Goal: Transaction & Acquisition: Book appointment/travel/reservation

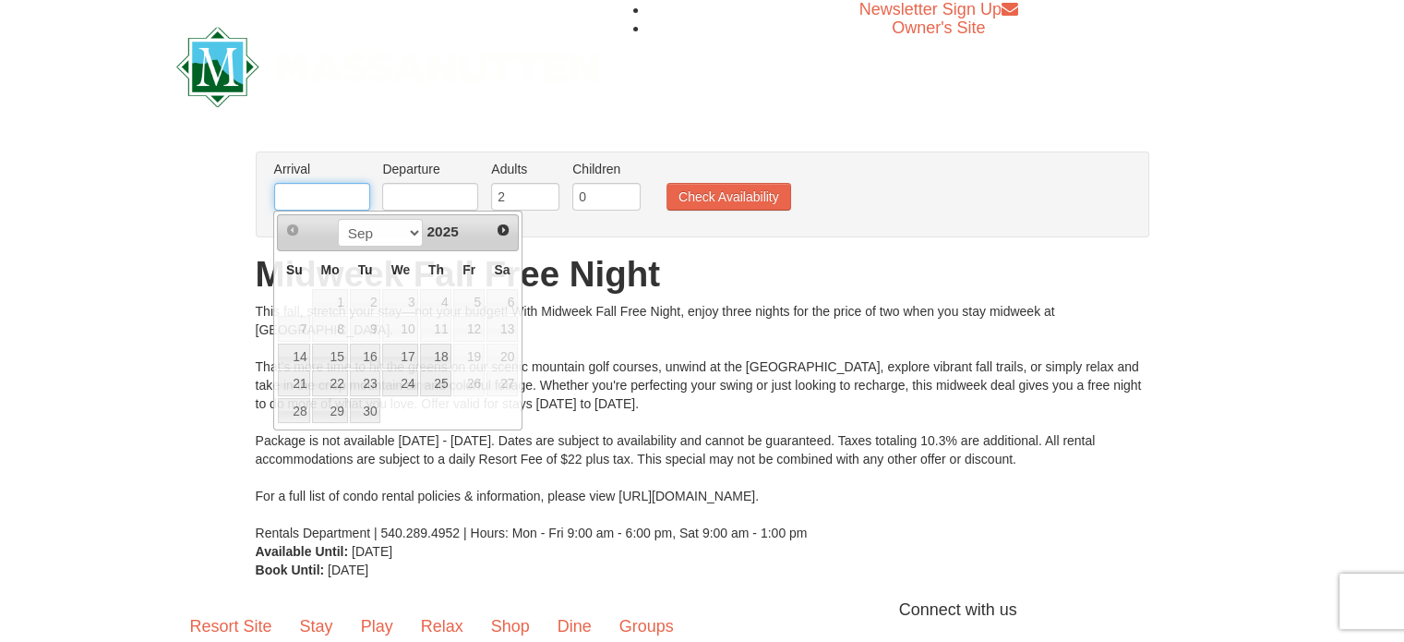
click at [305, 189] on input "text" at bounding box center [322, 197] width 96 height 28
click at [299, 377] on link "21" at bounding box center [294, 383] width 32 height 26
type input "[DATE]"
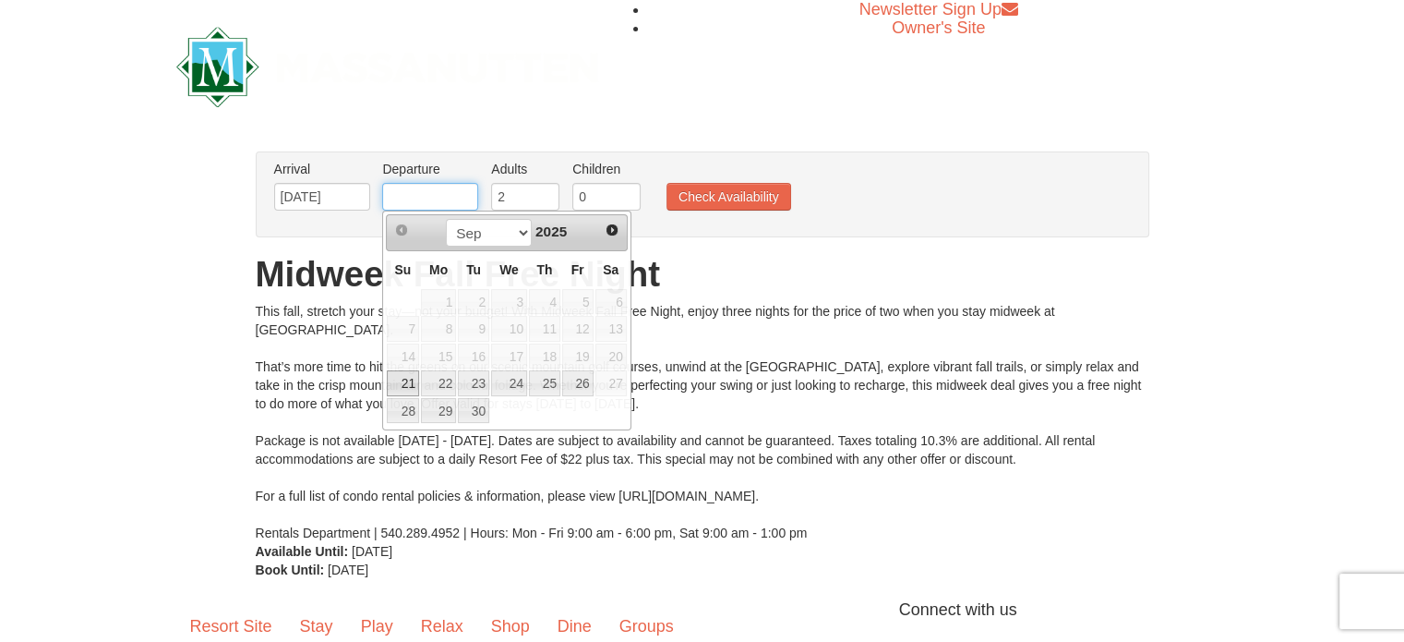
click at [444, 186] on input "text" at bounding box center [430, 197] width 96 height 28
click at [521, 386] on link "24" at bounding box center [509, 383] width 36 height 26
type input "[DATE]"
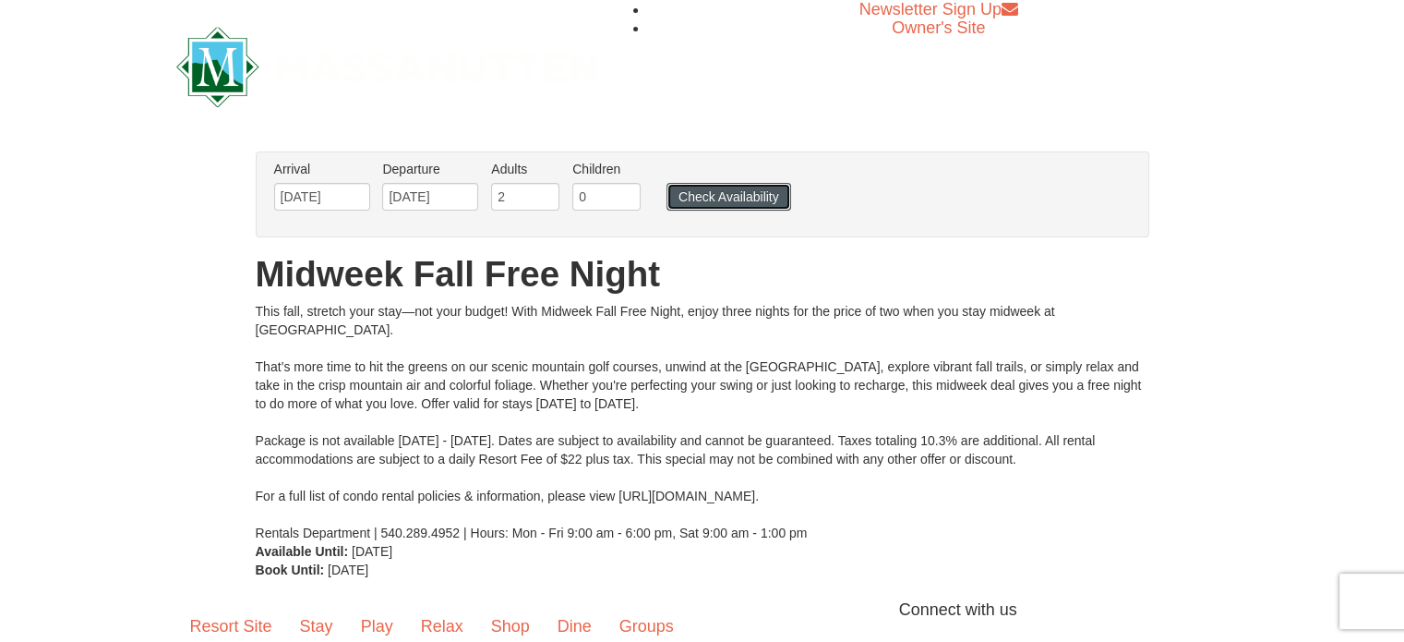
click at [753, 206] on button "Check Availability" at bounding box center [728, 197] width 125 height 28
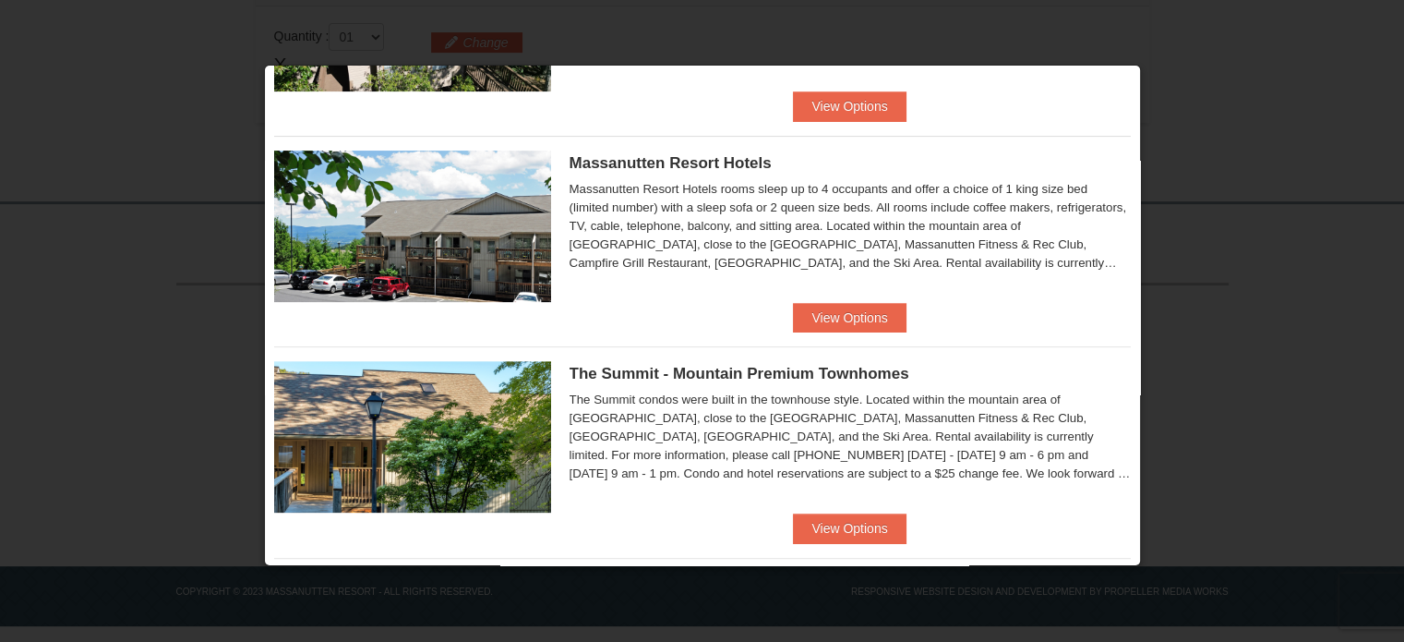
scroll to position [612, 0]
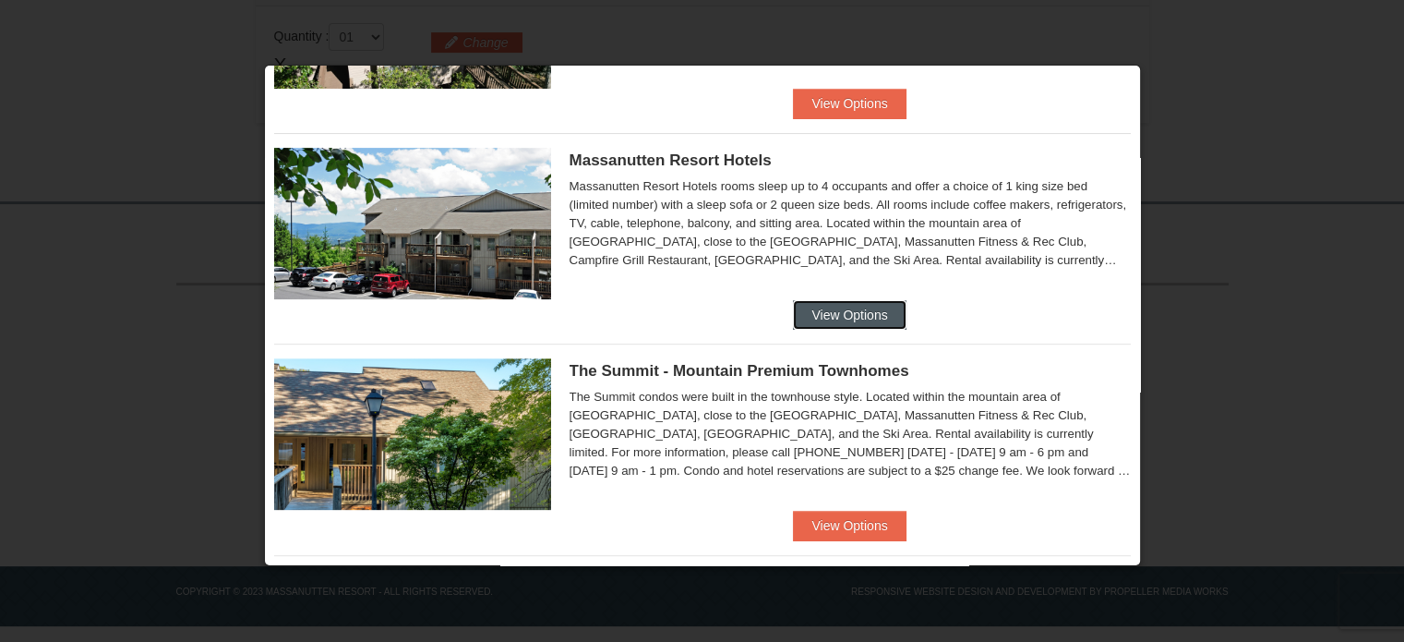
click at [831, 316] on button "View Options" at bounding box center [849, 315] width 113 height 30
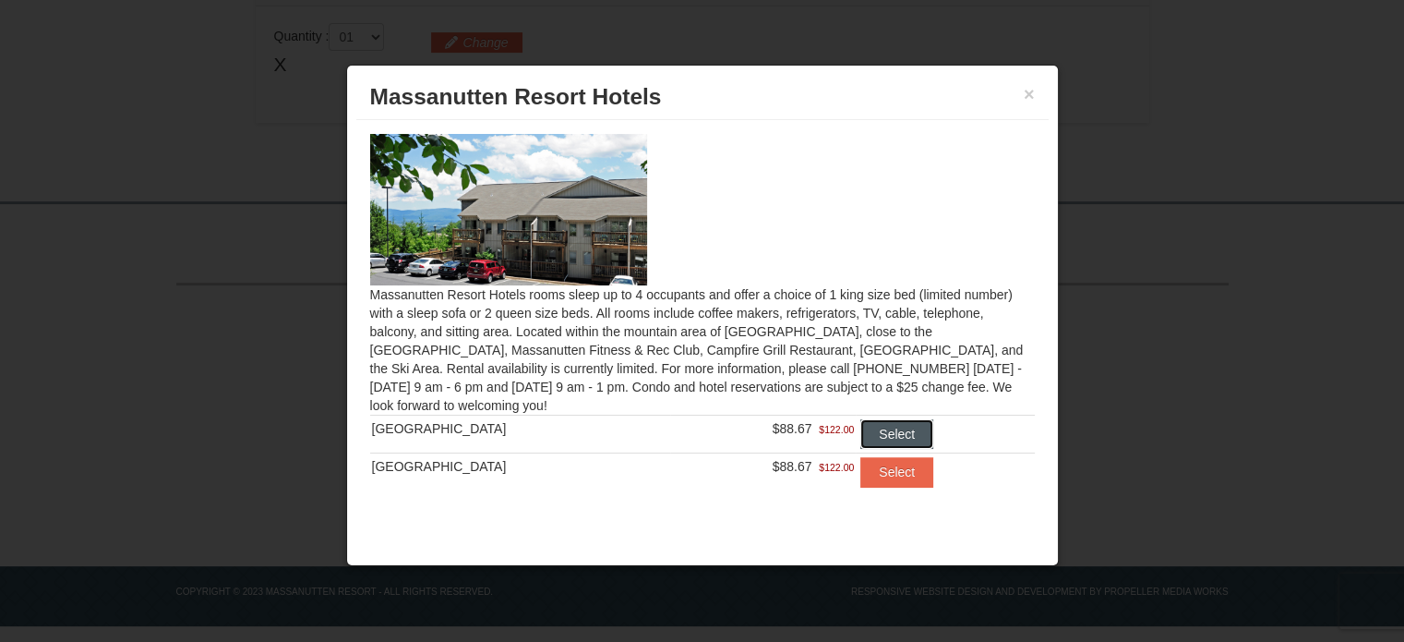
click at [868, 438] on button "Select" at bounding box center [896, 434] width 73 height 30
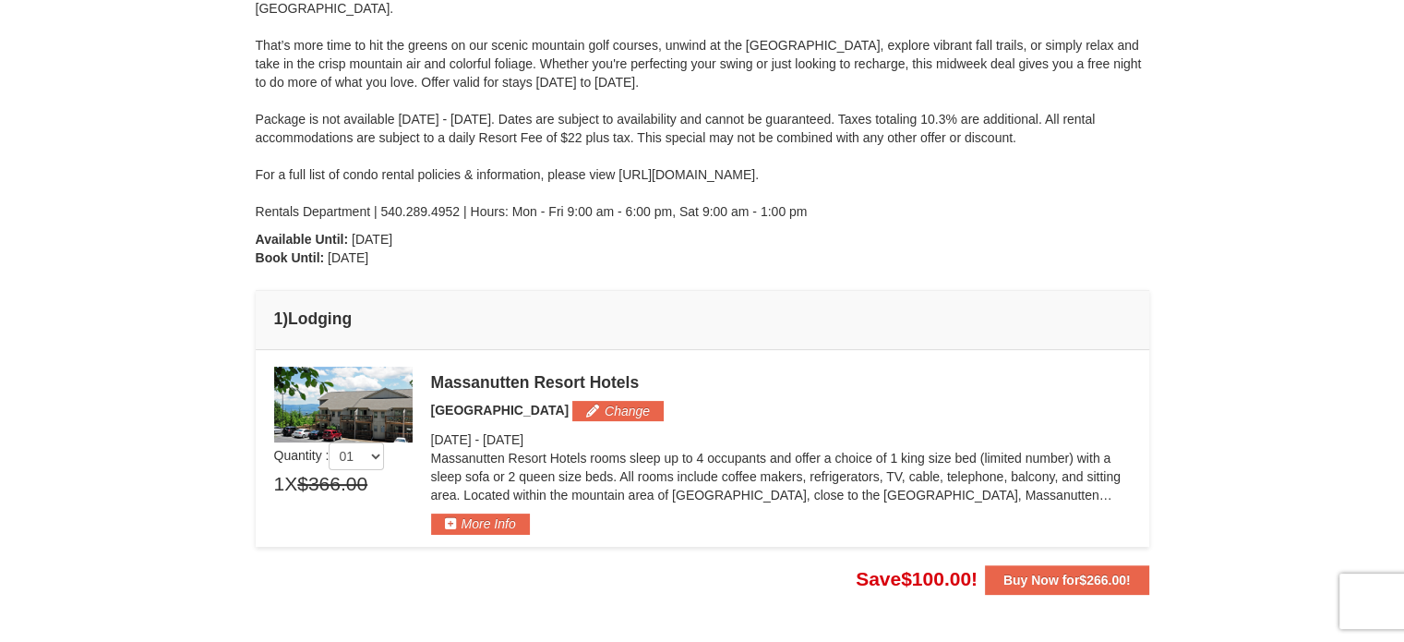
scroll to position [325, 0]
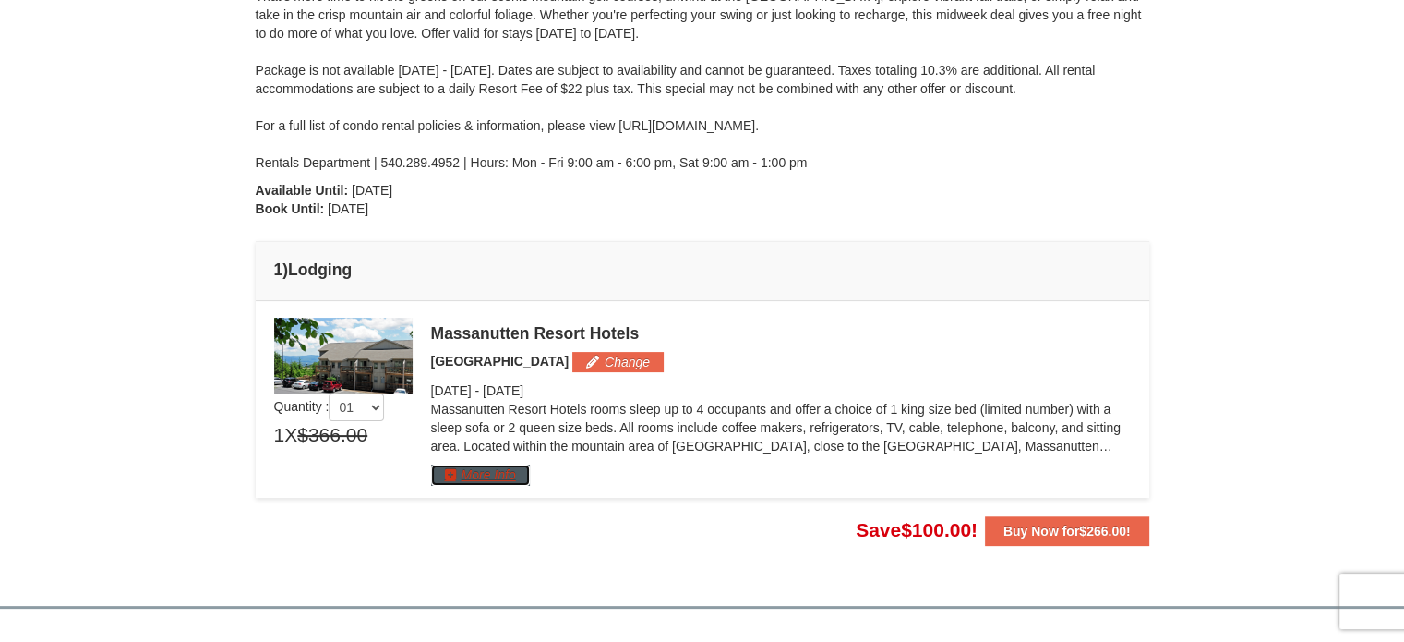
click at [460, 479] on button "More Info" at bounding box center [480, 474] width 99 height 20
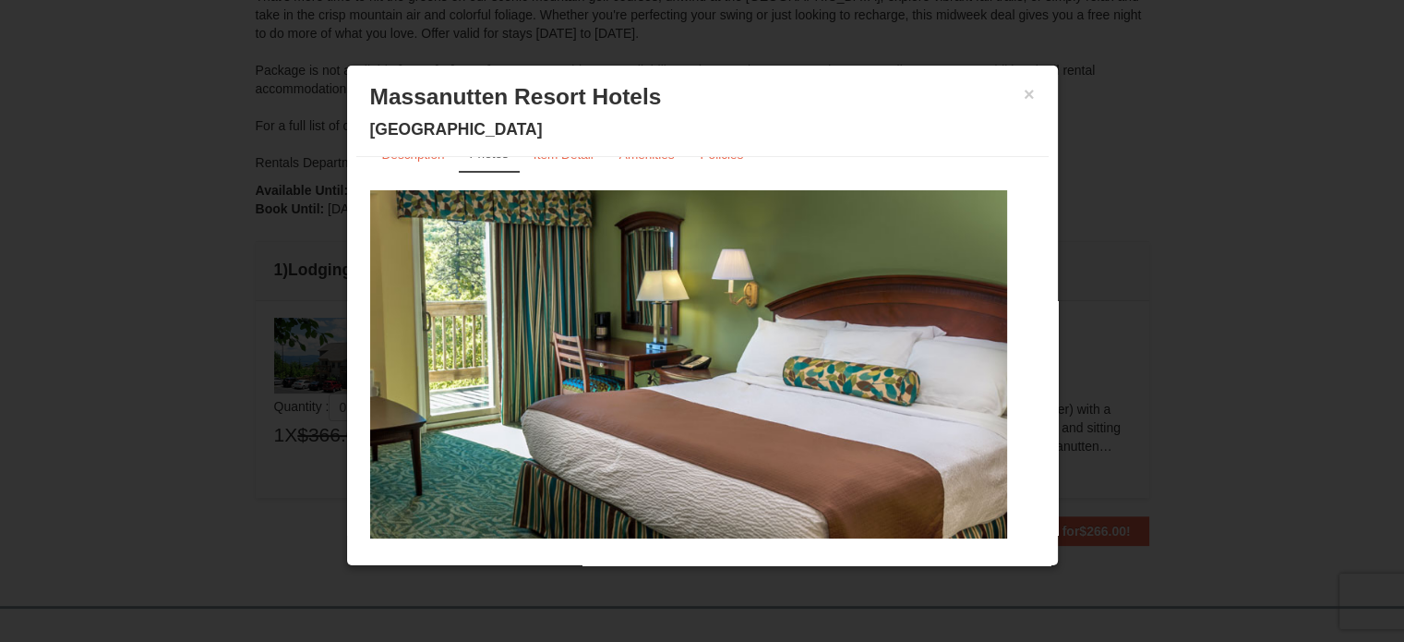
scroll to position [59, 0]
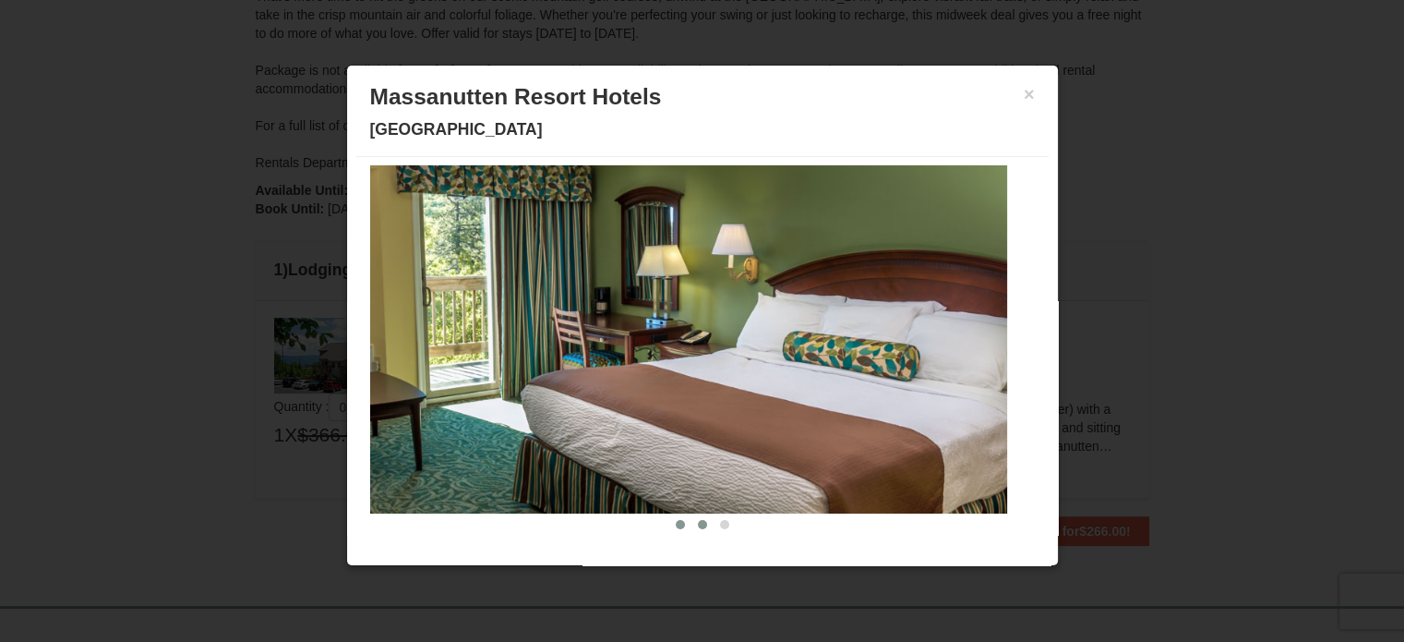
click at [698, 520] on span at bounding box center [702, 524] width 9 height 9
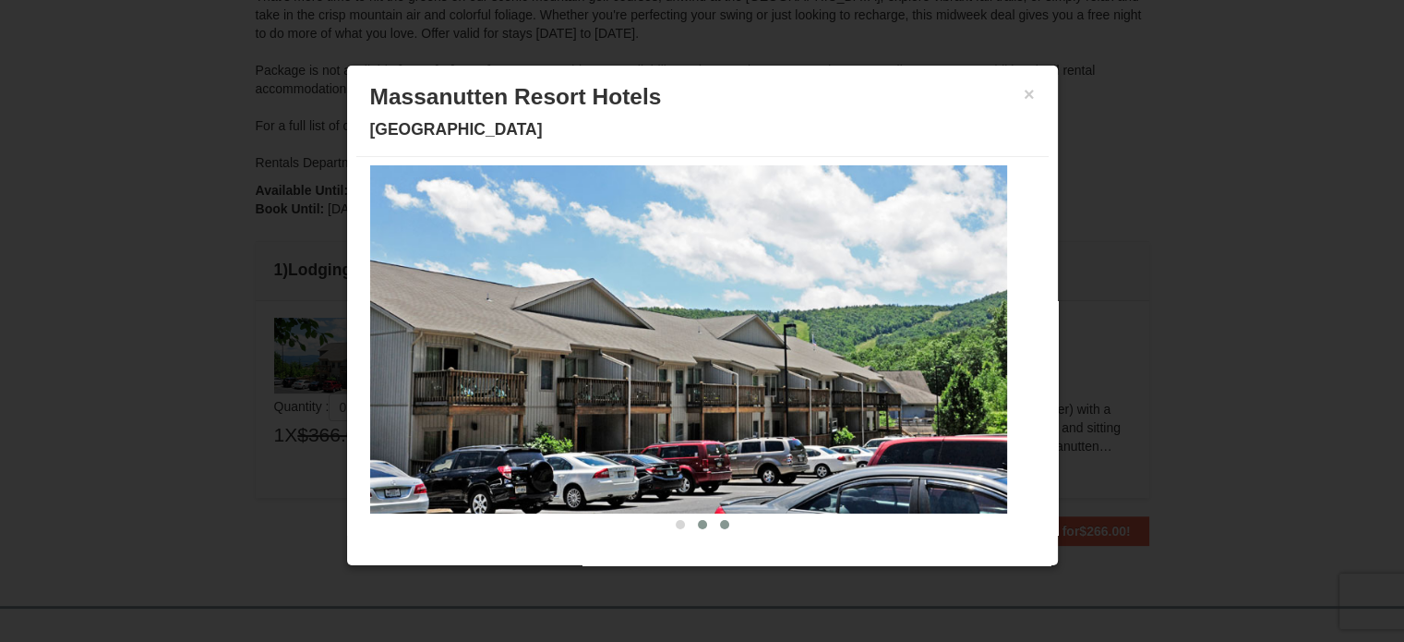
click at [716, 523] on button at bounding box center [725, 524] width 22 height 18
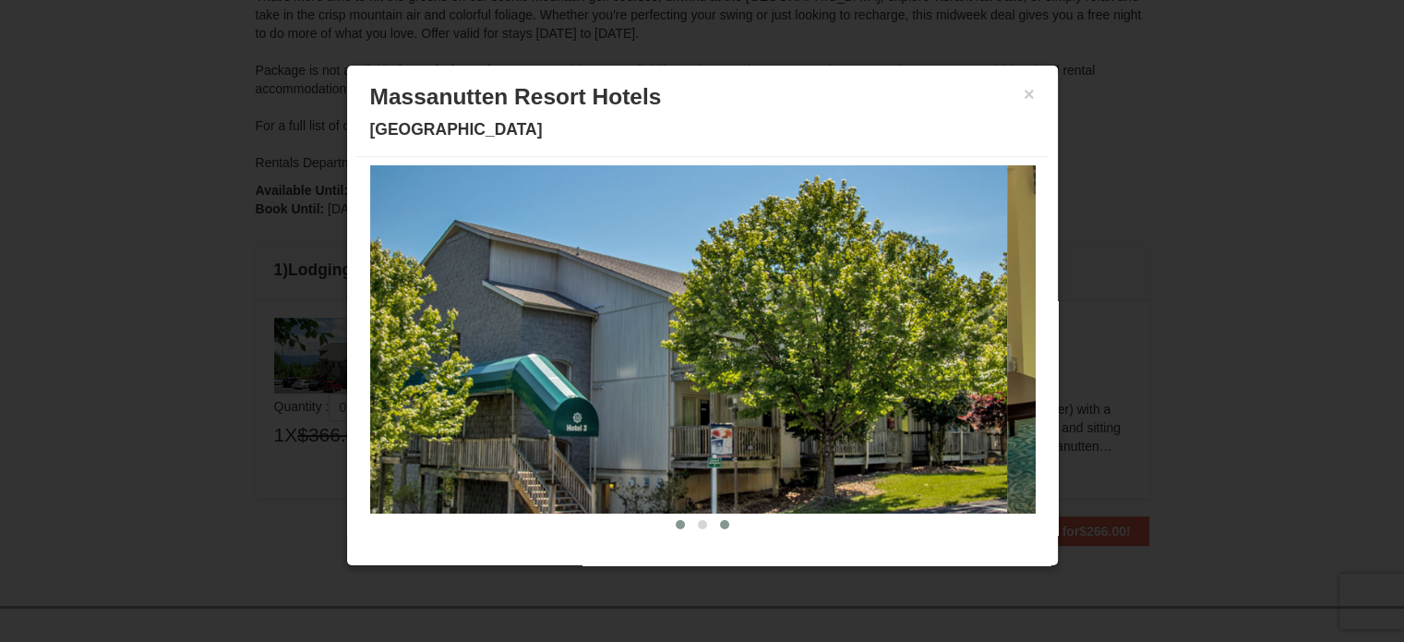
click at [669, 527] on button at bounding box center [680, 524] width 22 height 18
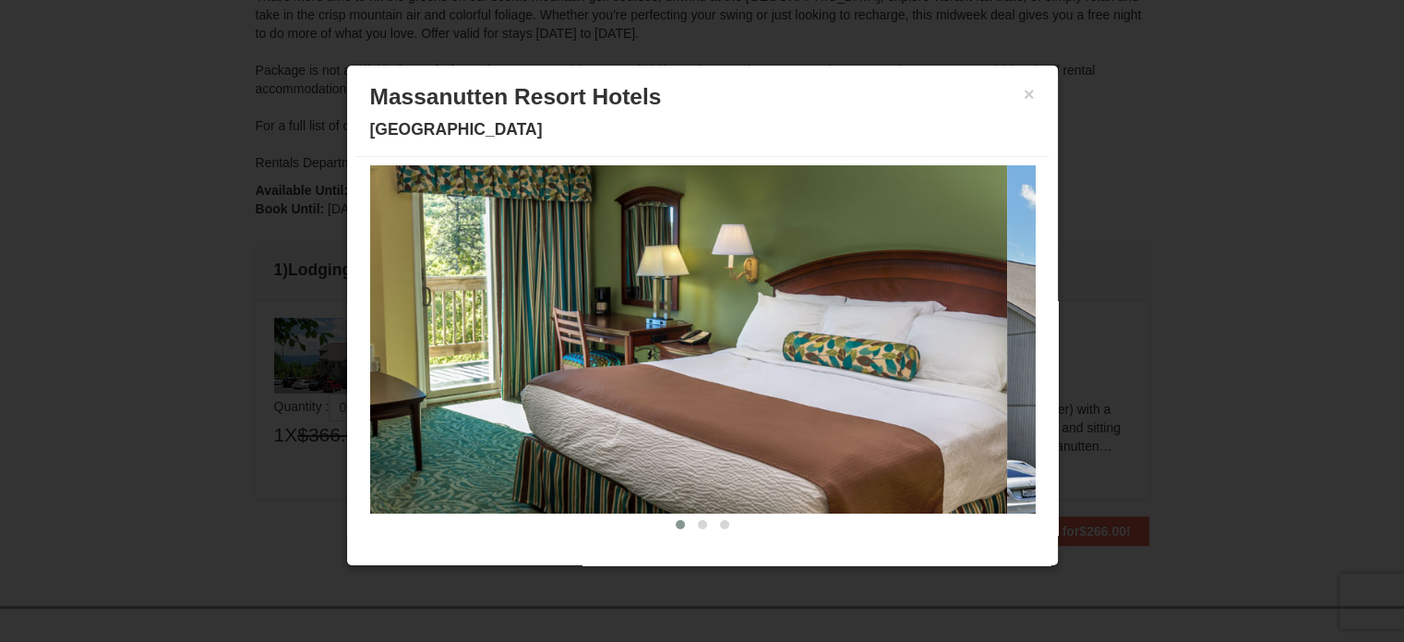
scroll to position [0, 0]
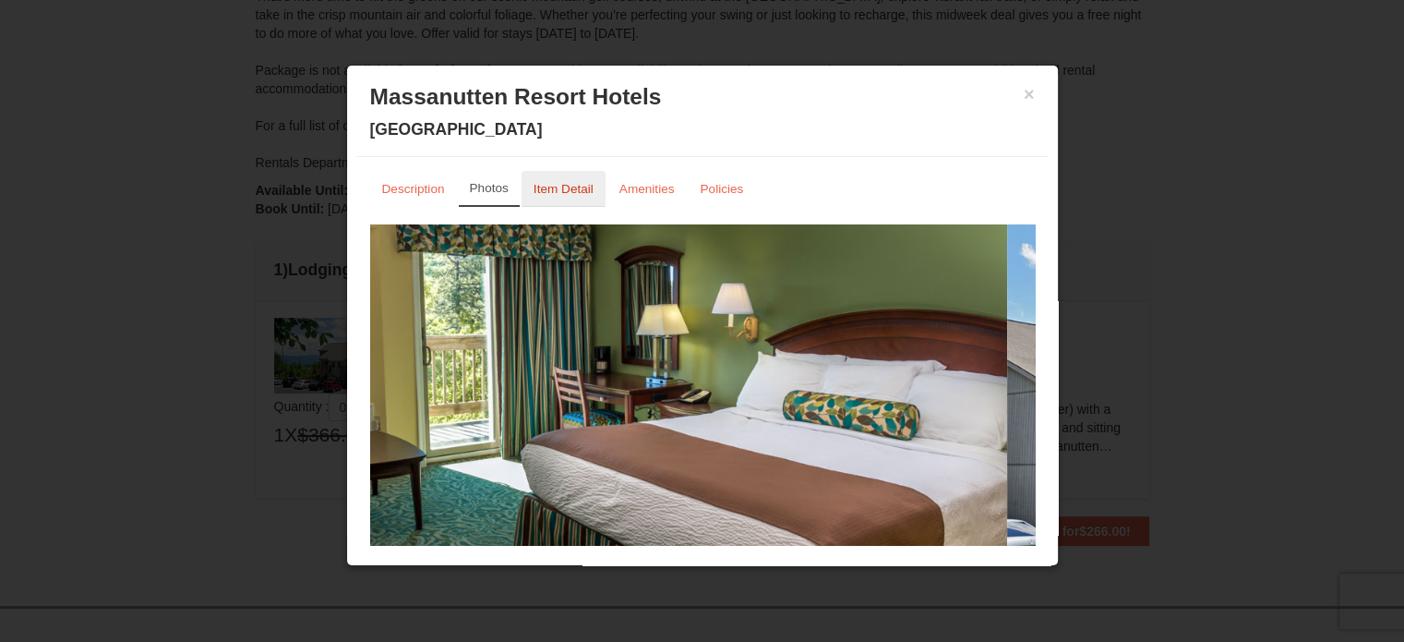
click at [572, 191] on small "Item Detail" at bounding box center [564, 189] width 60 height 14
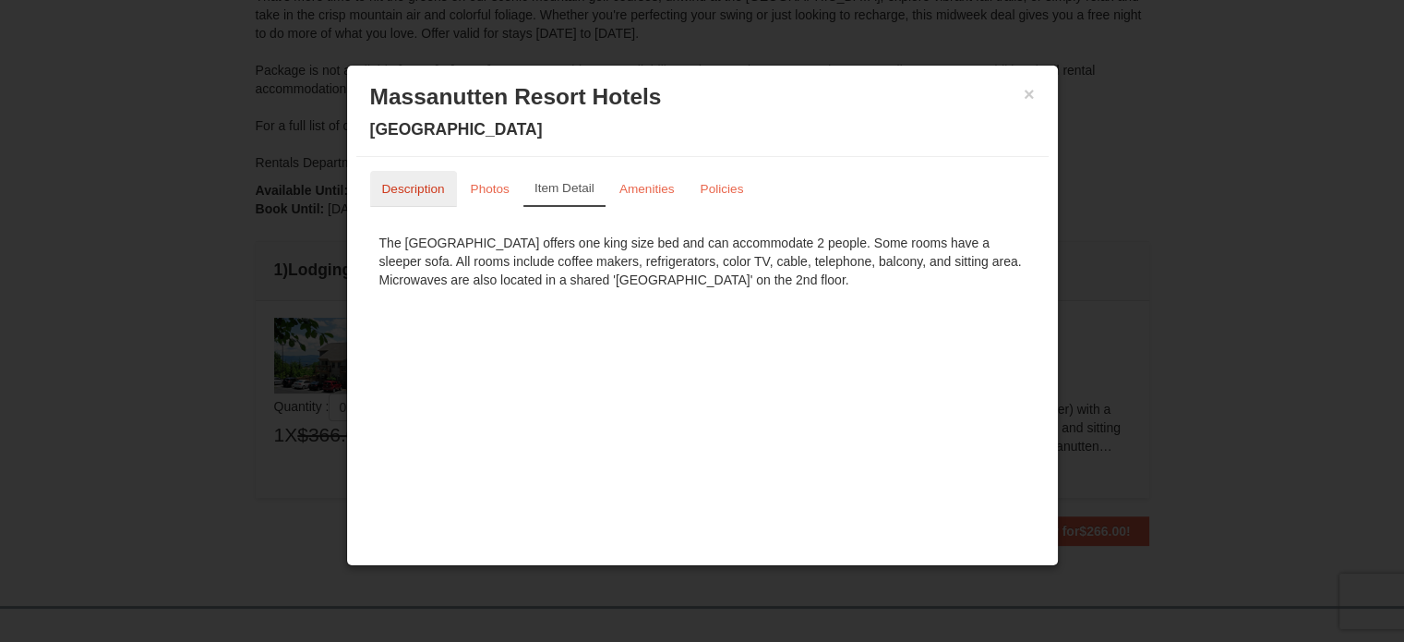
click at [408, 200] on link "Description" at bounding box center [413, 189] width 87 height 36
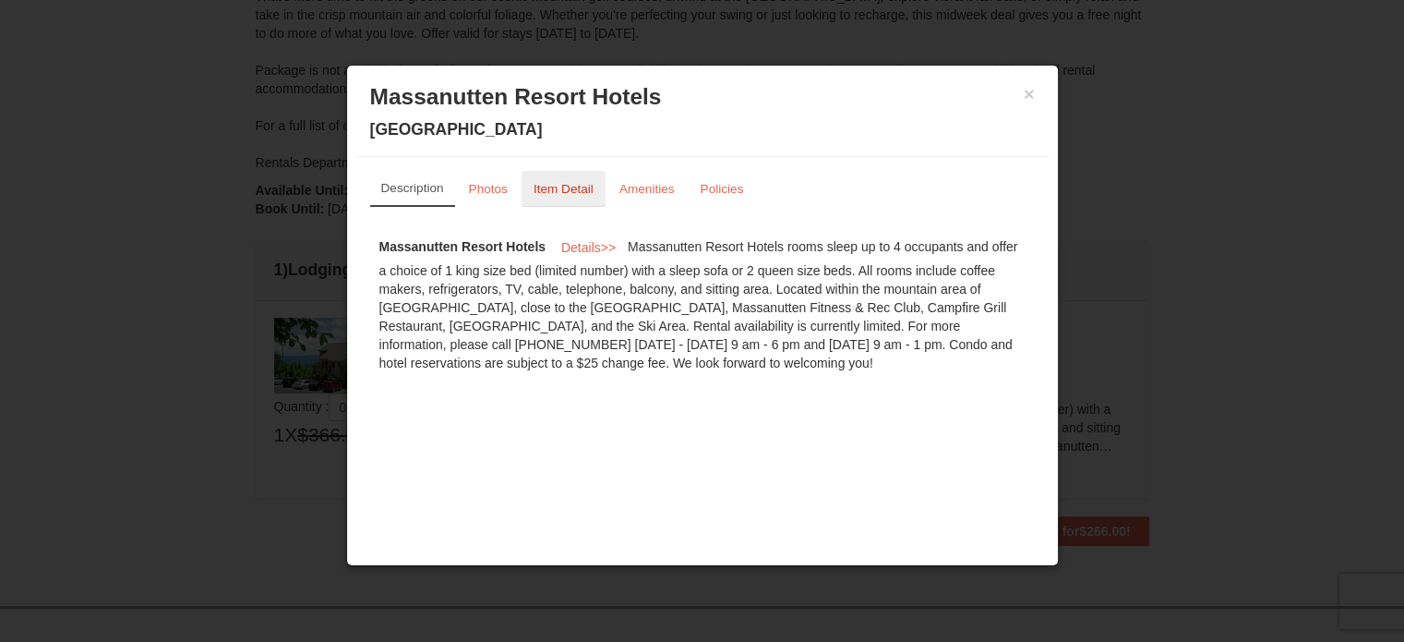
click at [571, 186] on small "Item Detail" at bounding box center [564, 189] width 60 height 14
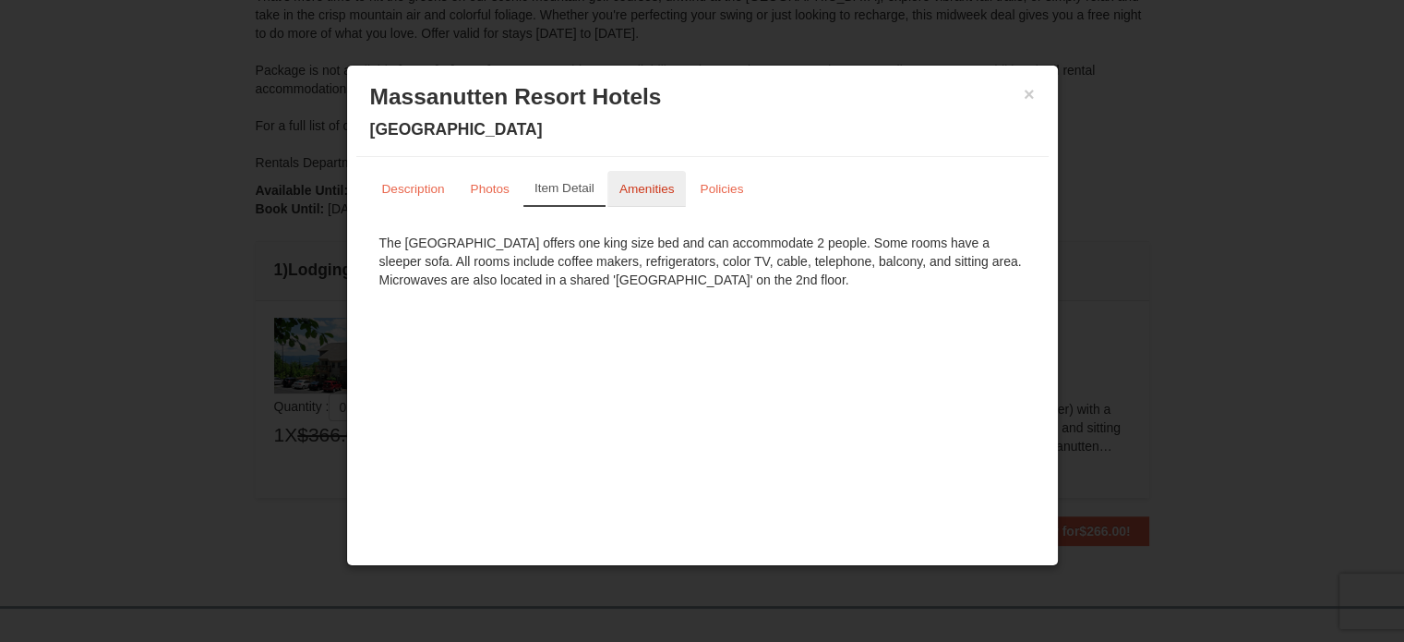
click at [649, 184] on small "Amenities" at bounding box center [646, 189] width 55 height 14
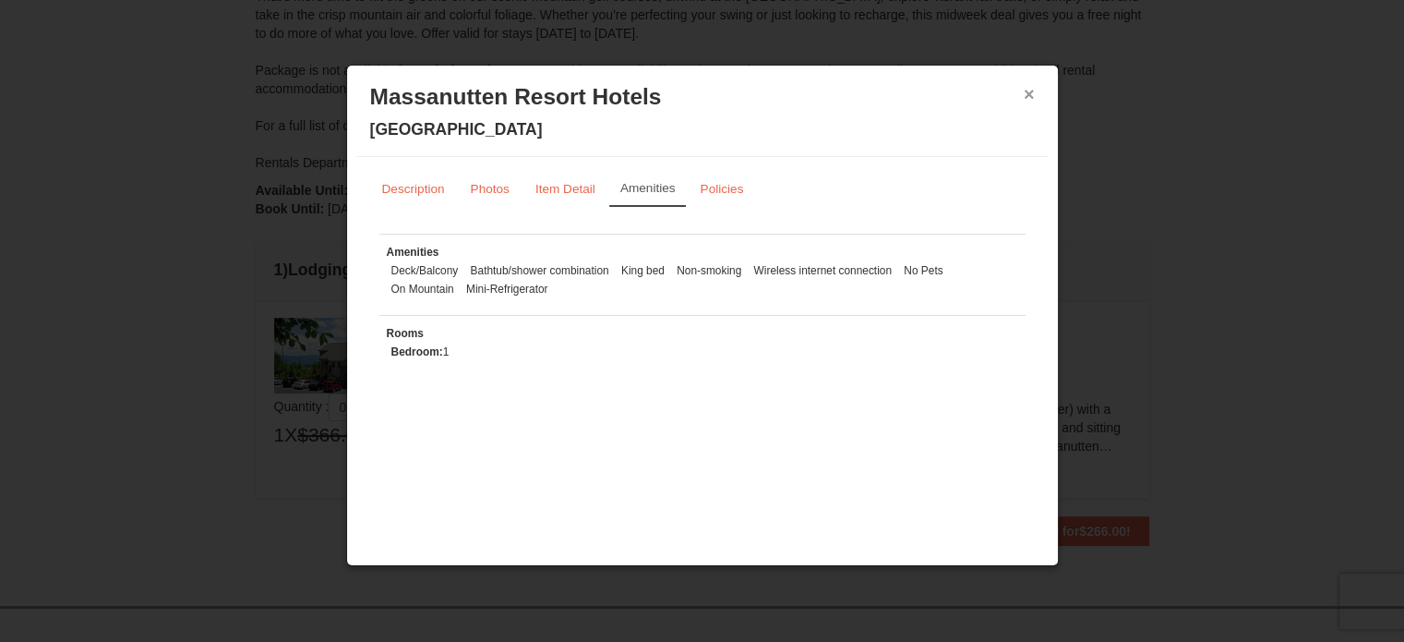
click at [1024, 89] on button "×" at bounding box center [1029, 94] width 11 height 18
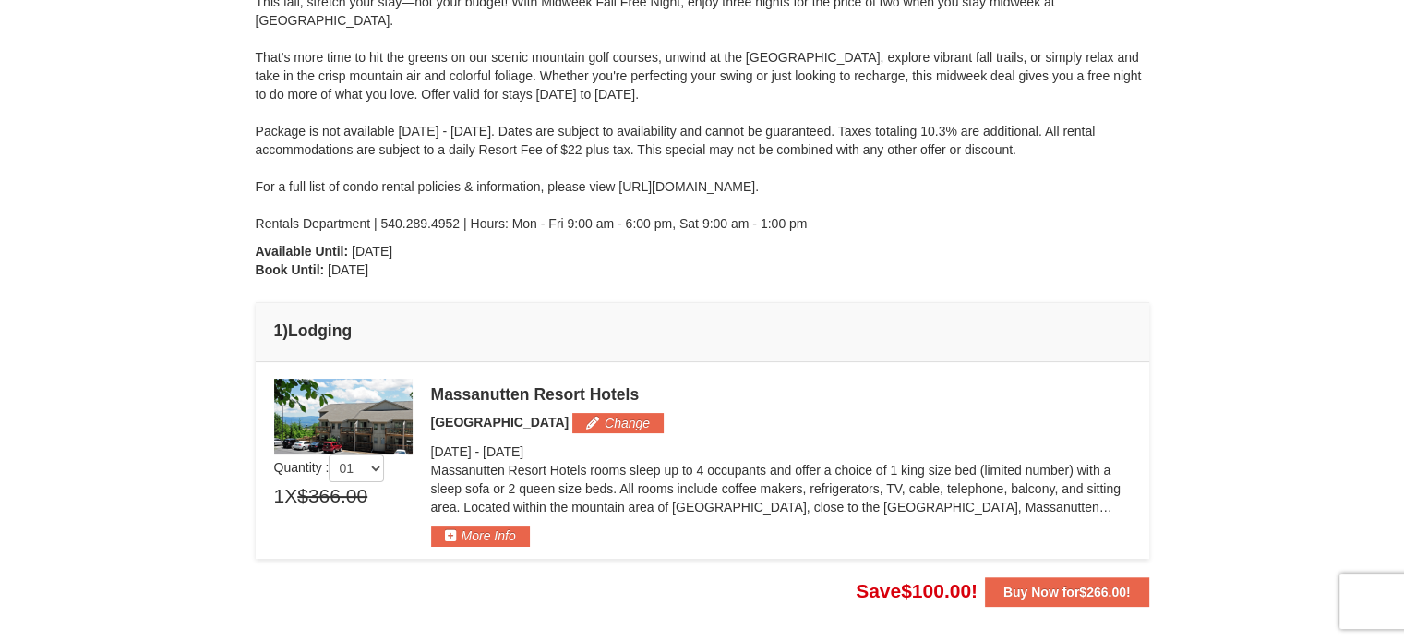
scroll to position [265, 0]
click at [382, 472] on select "01 02 03 04 05" at bounding box center [356, 467] width 55 height 28
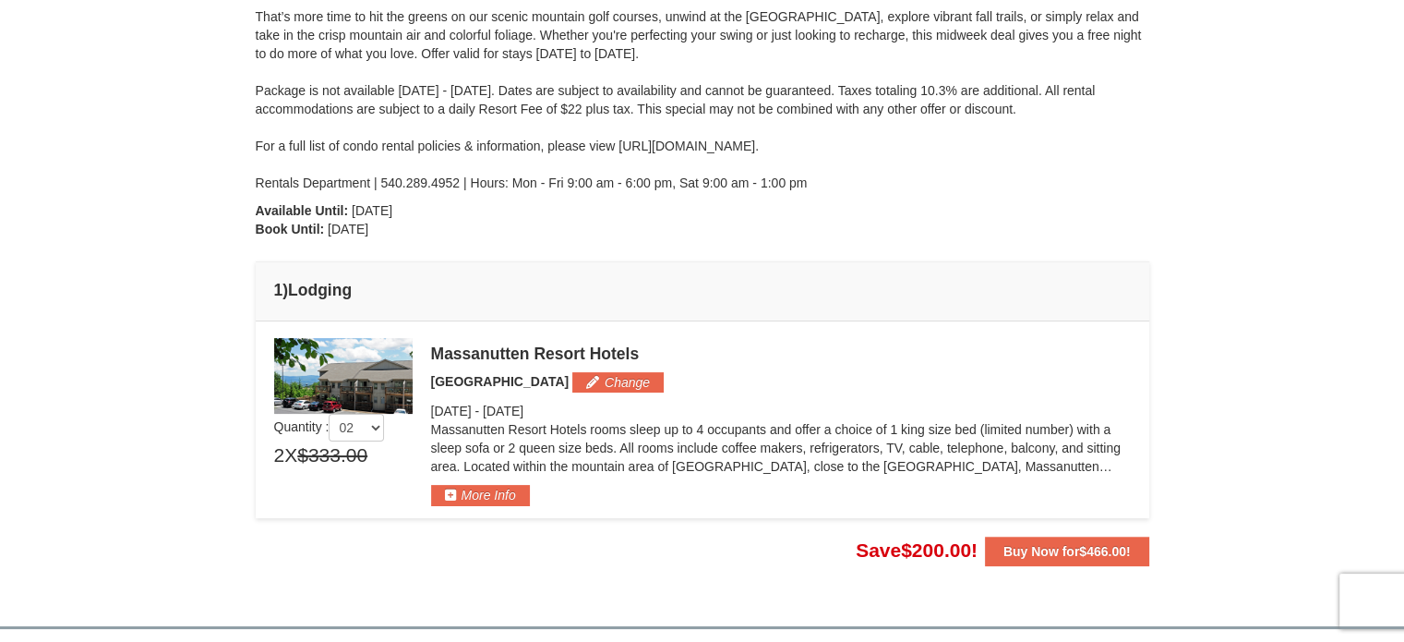
scroll to position [306, 0]
click at [373, 428] on select "01 02 03 04 05" at bounding box center [356, 427] width 55 height 28
select select "1"
click at [1094, 560] on button "Buy Now for $266.00 !" at bounding box center [1067, 550] width 164 height 30
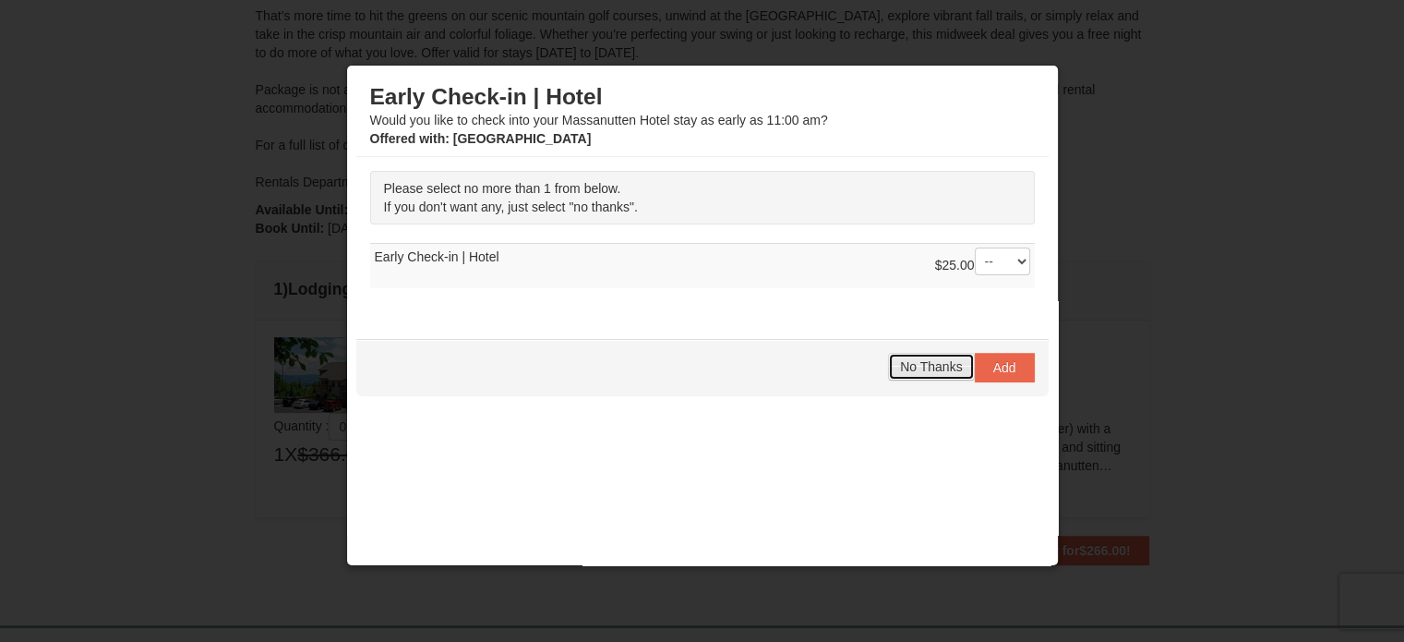
click at [941, 360] on span "No Thanks" at bounding box center [931, 366] width 62 height 15
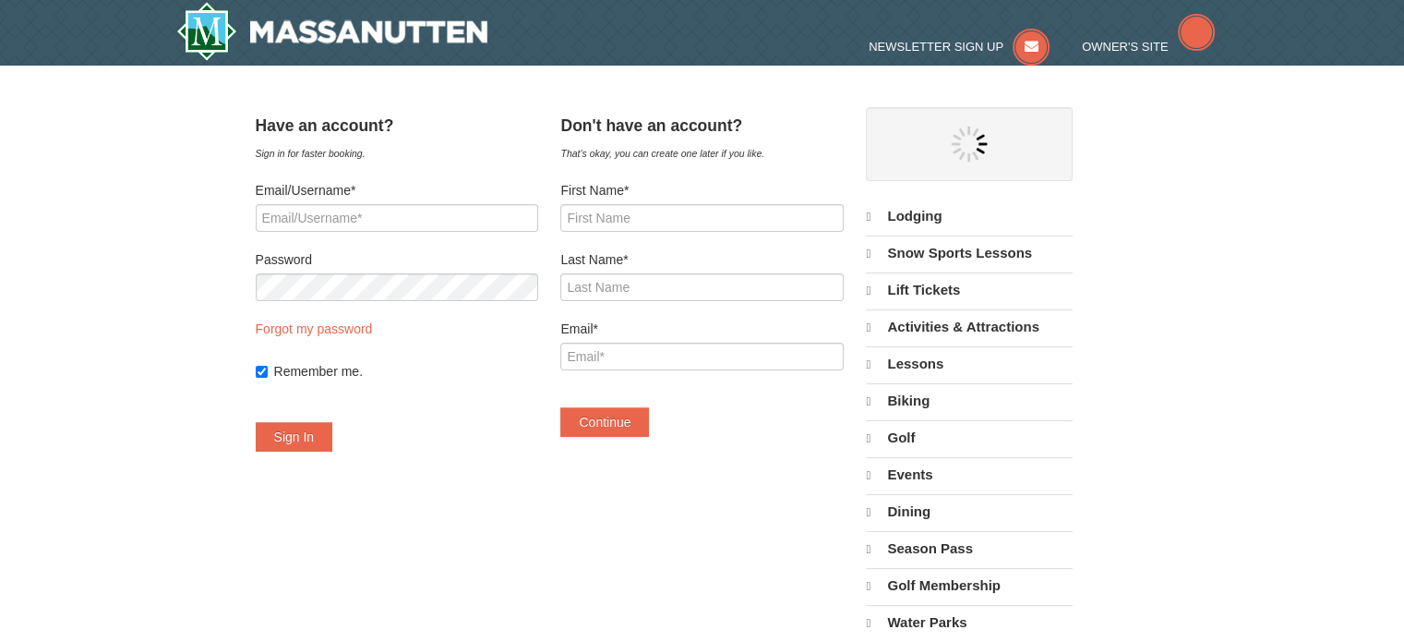
select select "9"
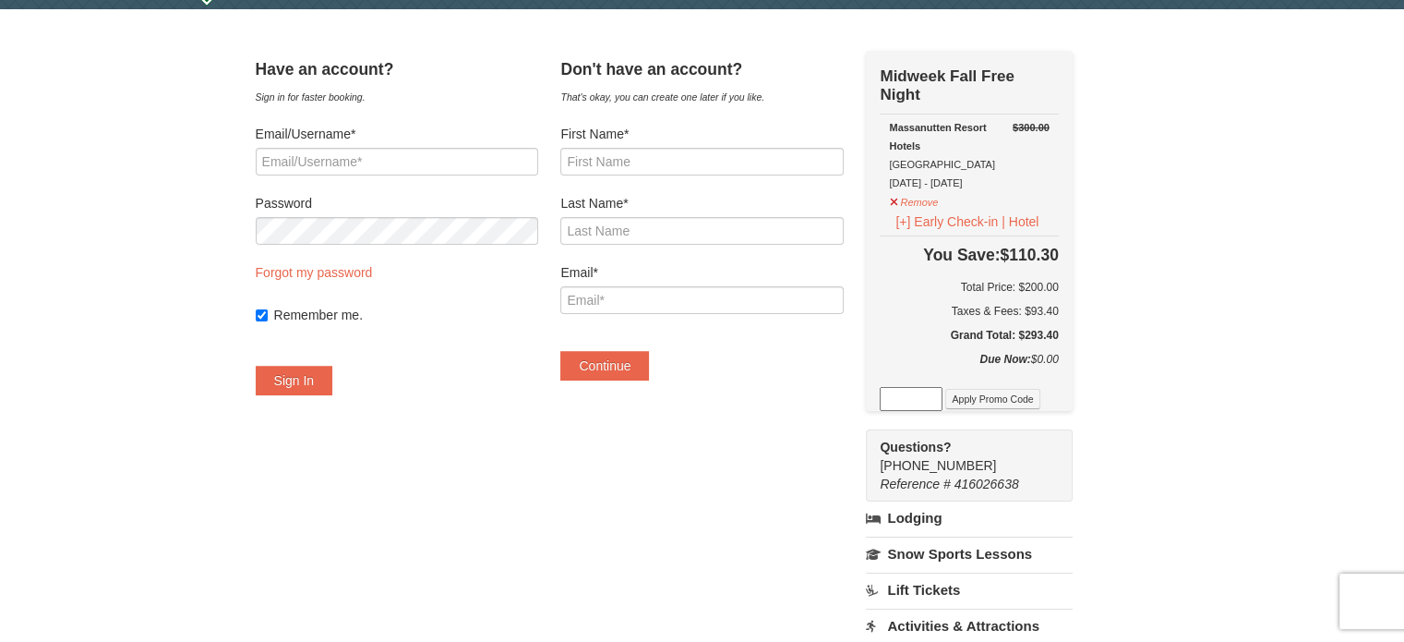
scroll to position [57, 0]
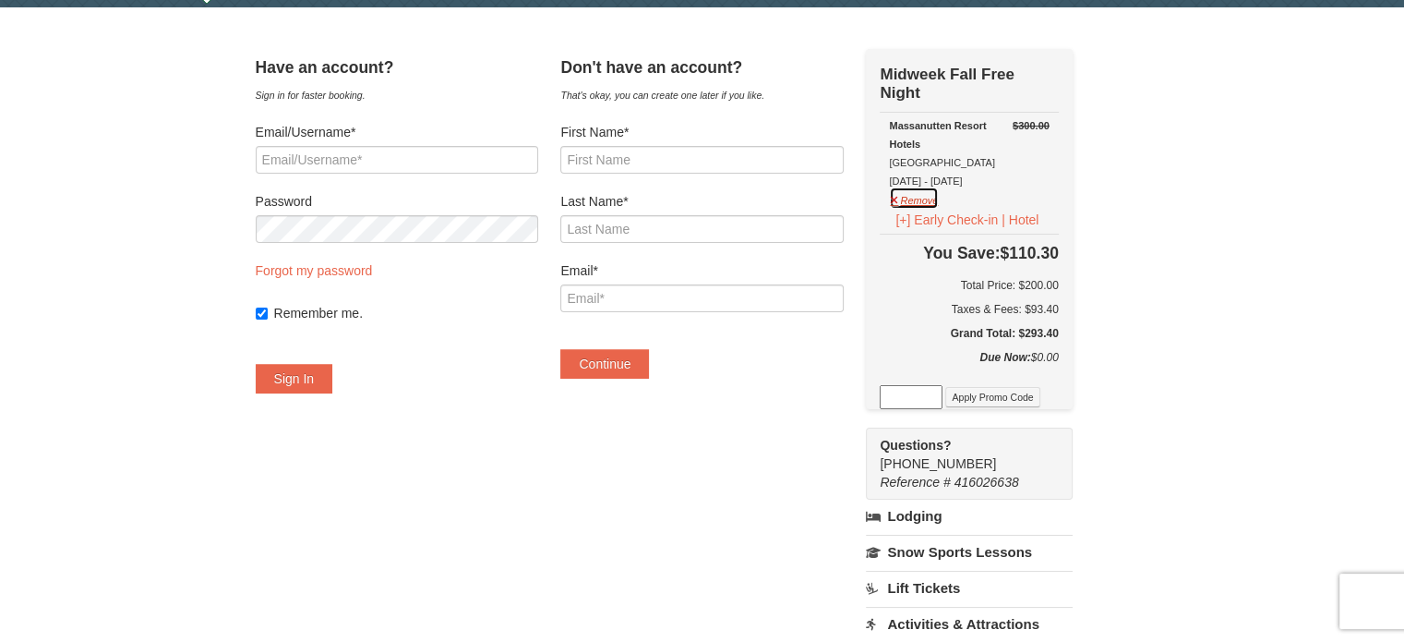
click at [927, 191] on button "Remove" at bounding box center [914, 197] width 50 height 23
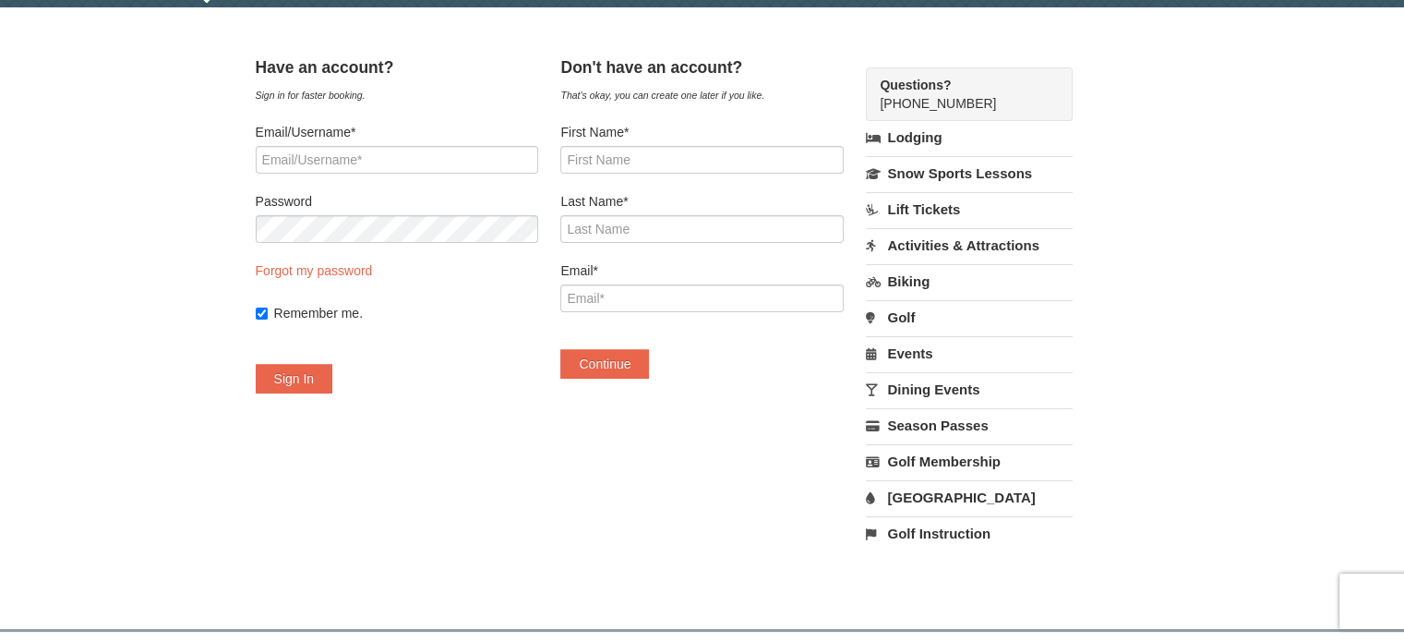
scroll to position [0, 0]
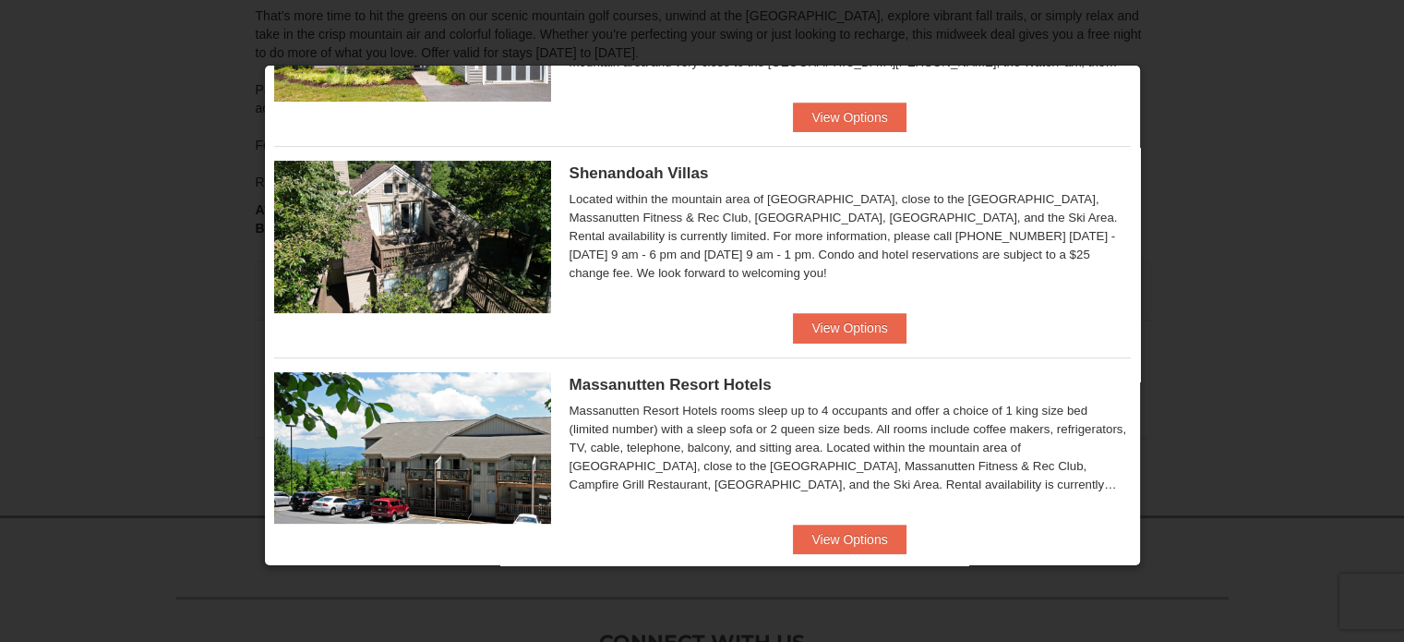
scroll to position [388, 0]
